Goal: Transaction & Acquisition: Purchase product/service

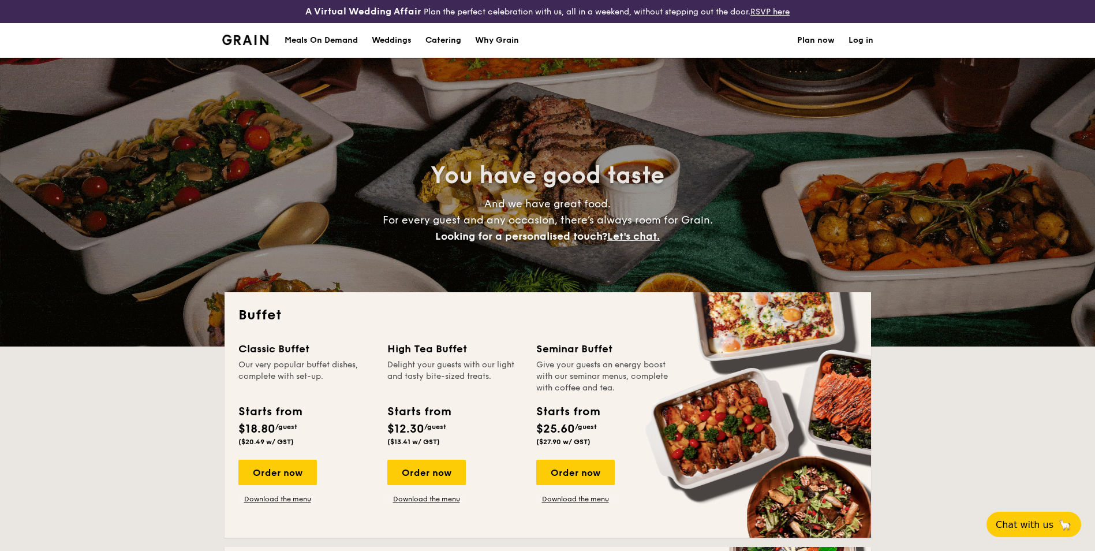
select select
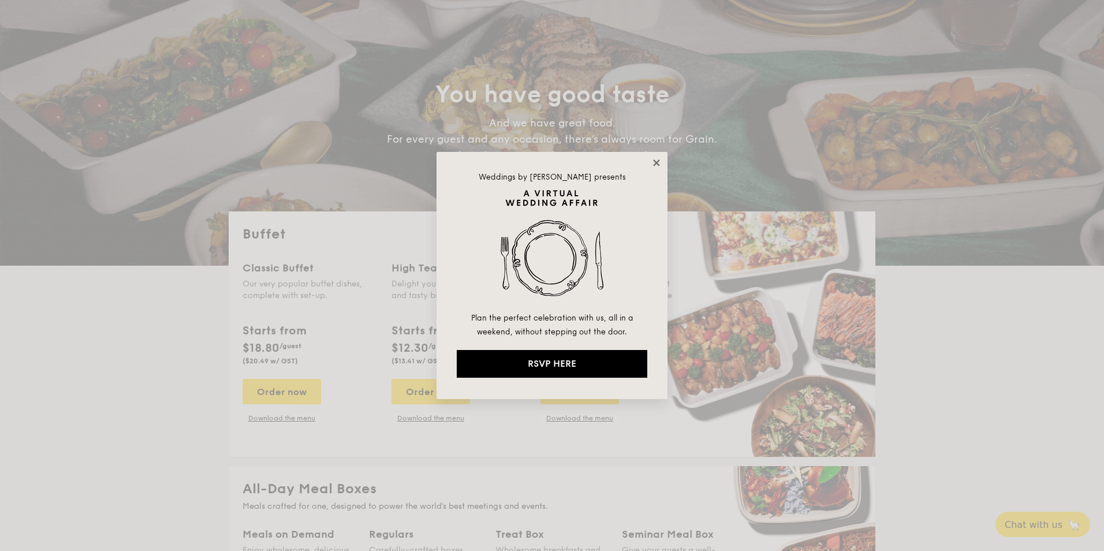
click at [660, 163] on icon at bounding box center [656, 163] width 10 height 10
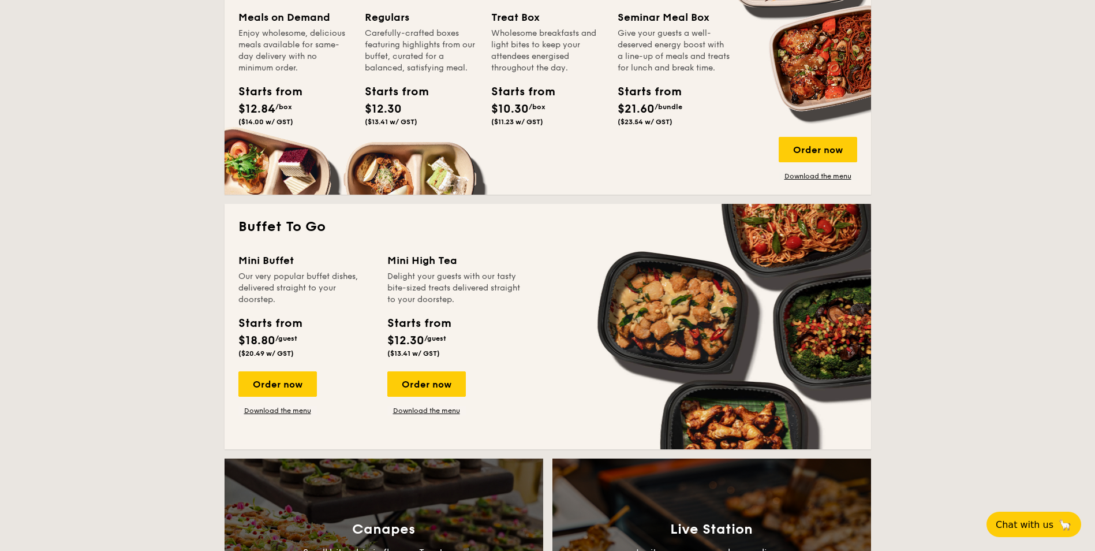
scroll to position [600, 0]
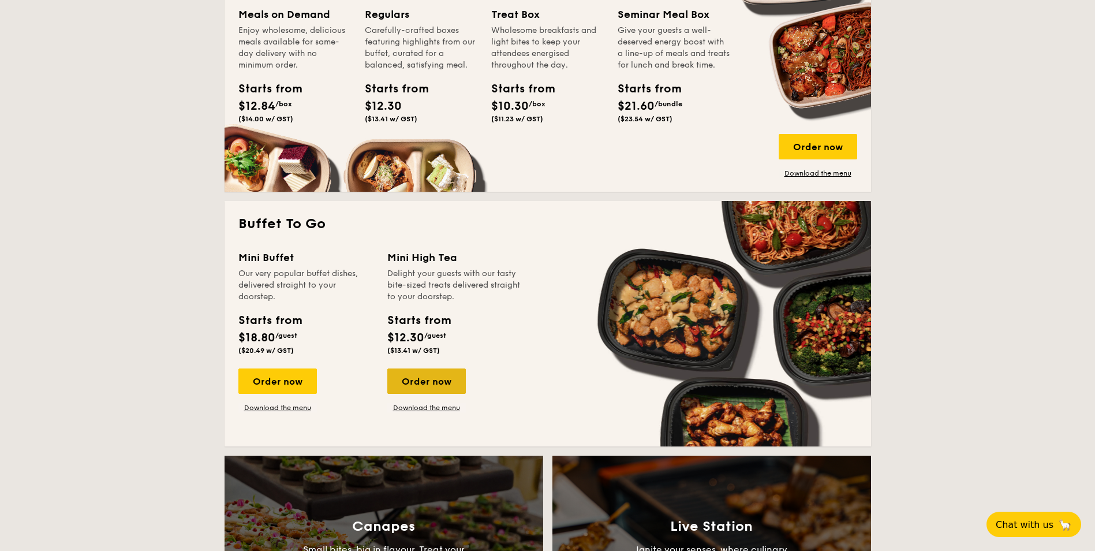
click at [435, 379] on div "Order now" at bounding box center [426, 380] width 79 height 25
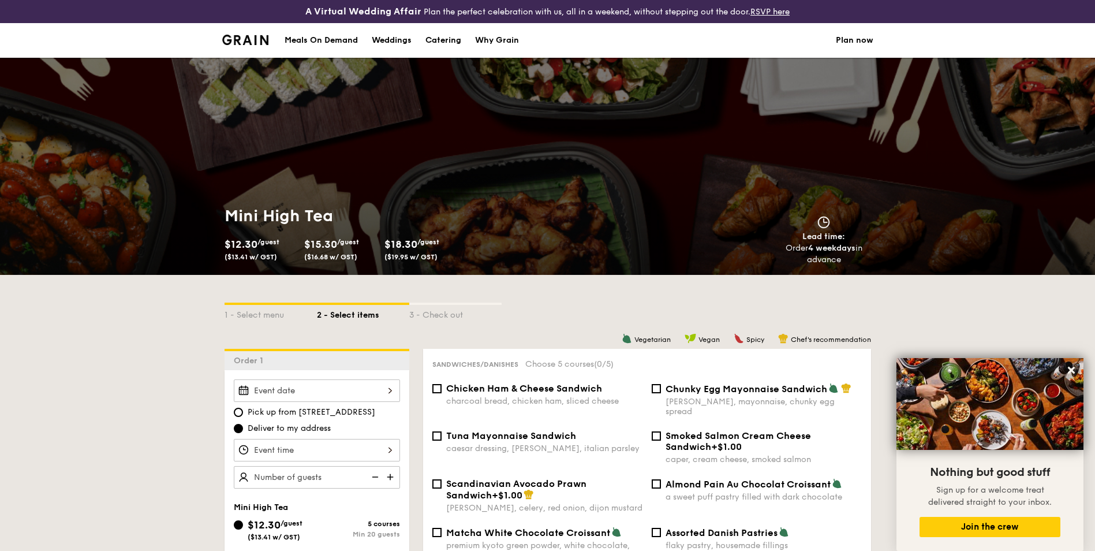
select select
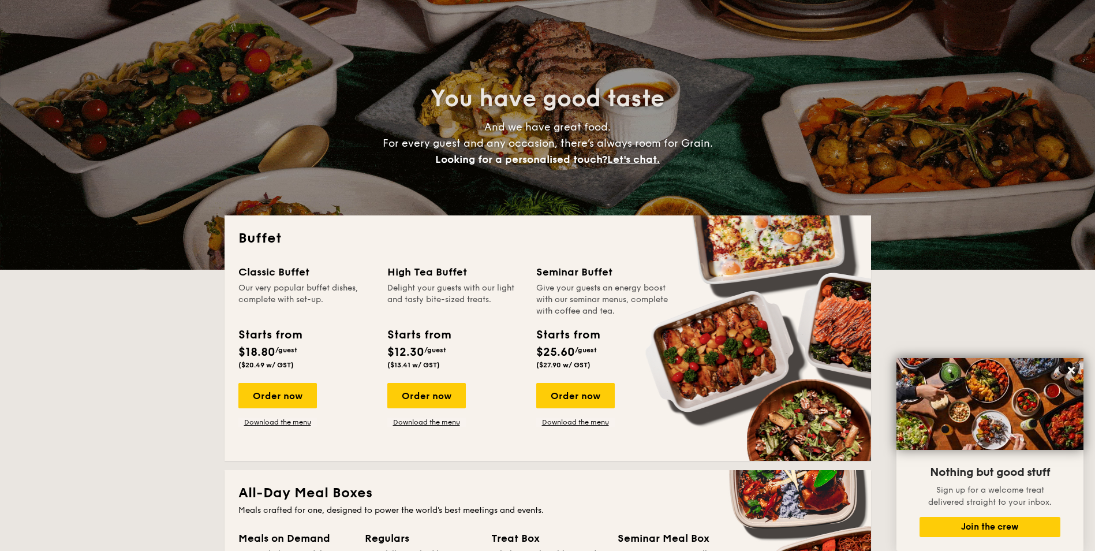
scroll to position [289, 0]
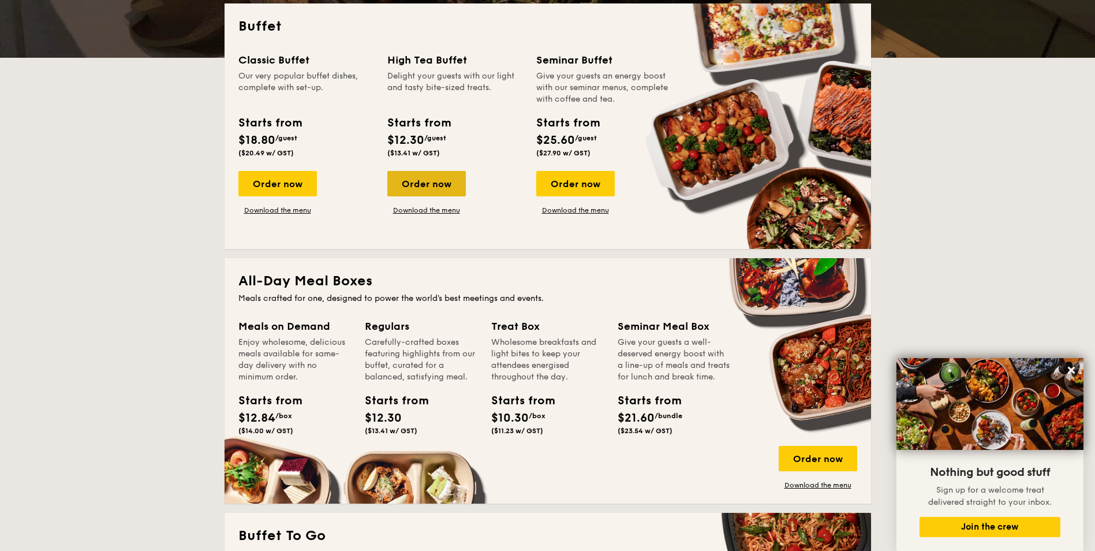
click at [415, 183] on div "Order now" at bounding box center [426, 183] width 79 height 25
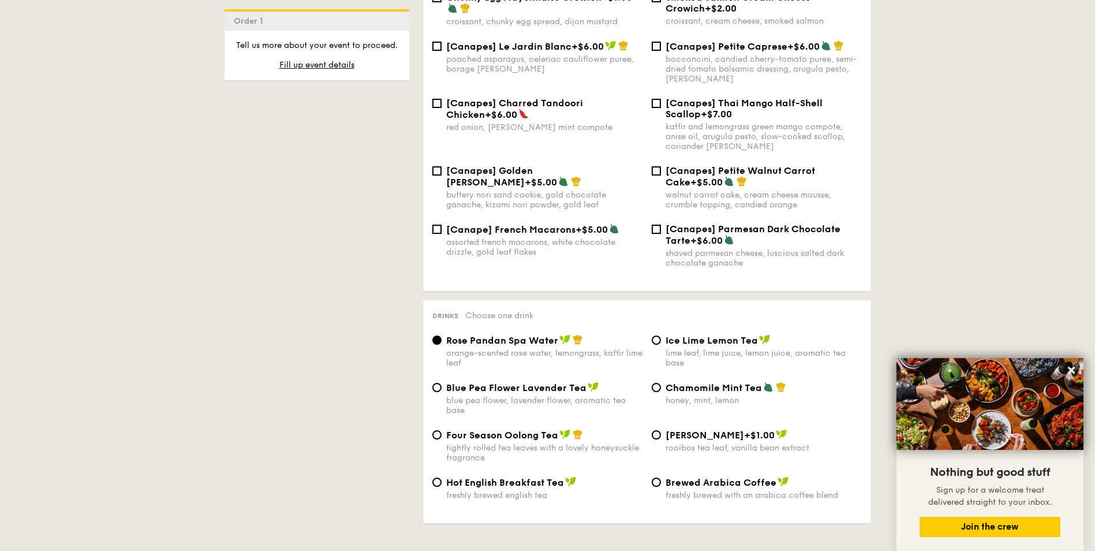
scroll to position [1674, 0]
